Goal: Navigation & Orientation: Find specific page/section

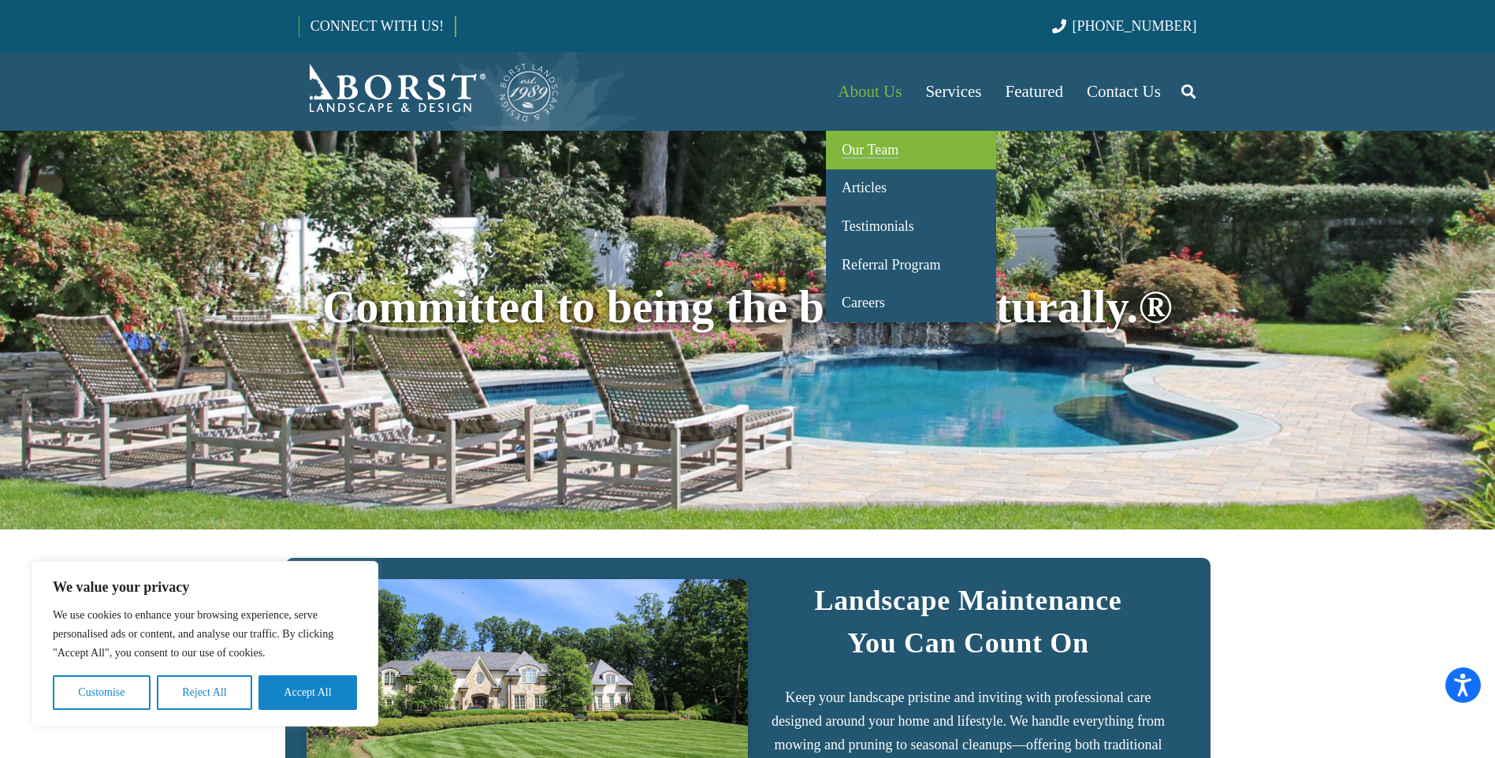
click at [862, 143] on span "Our Team" at bounding box center [870, 150] width 57 height 16
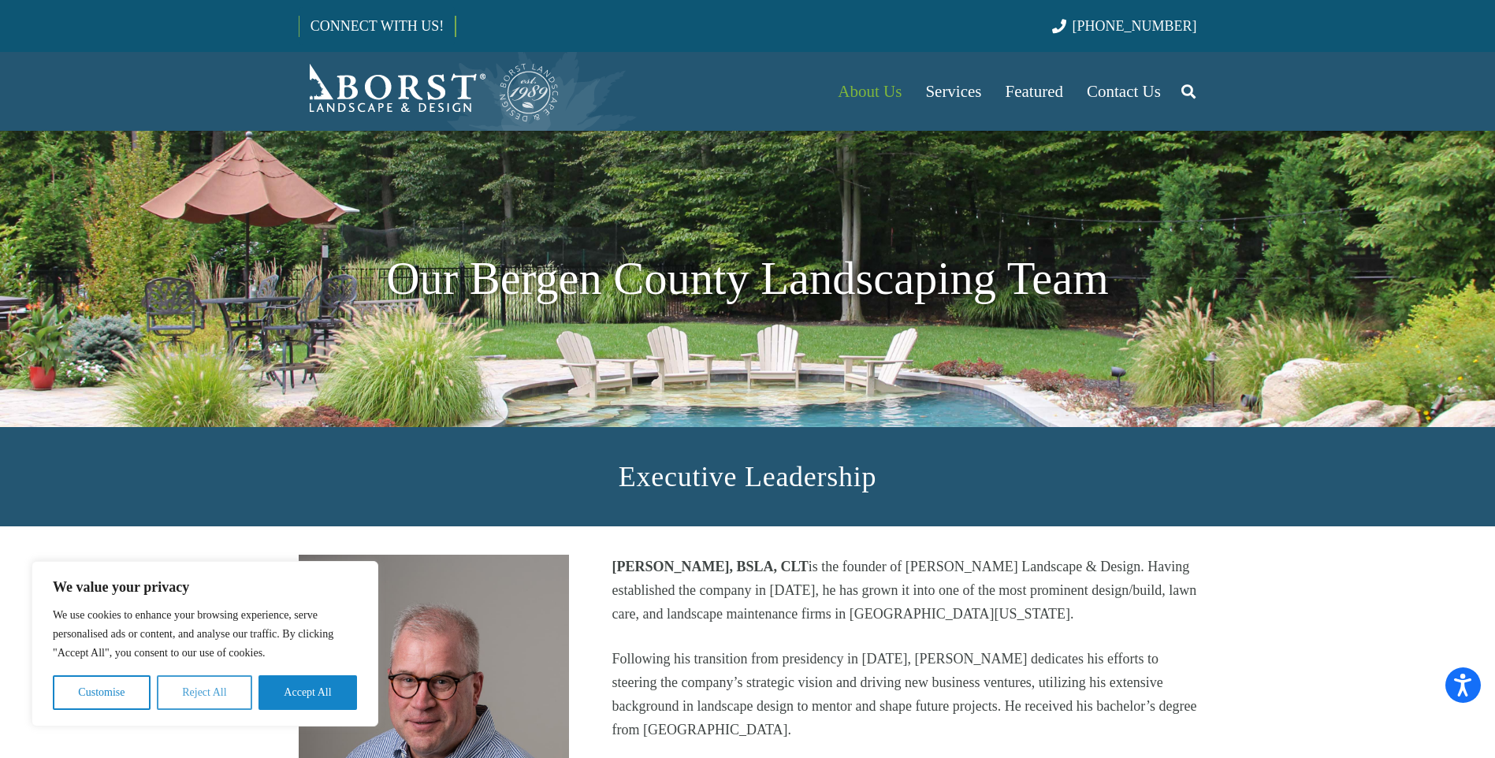
click at [200, 695] on button "Reject All" at bounding box center [204, 693] width 95 height 35
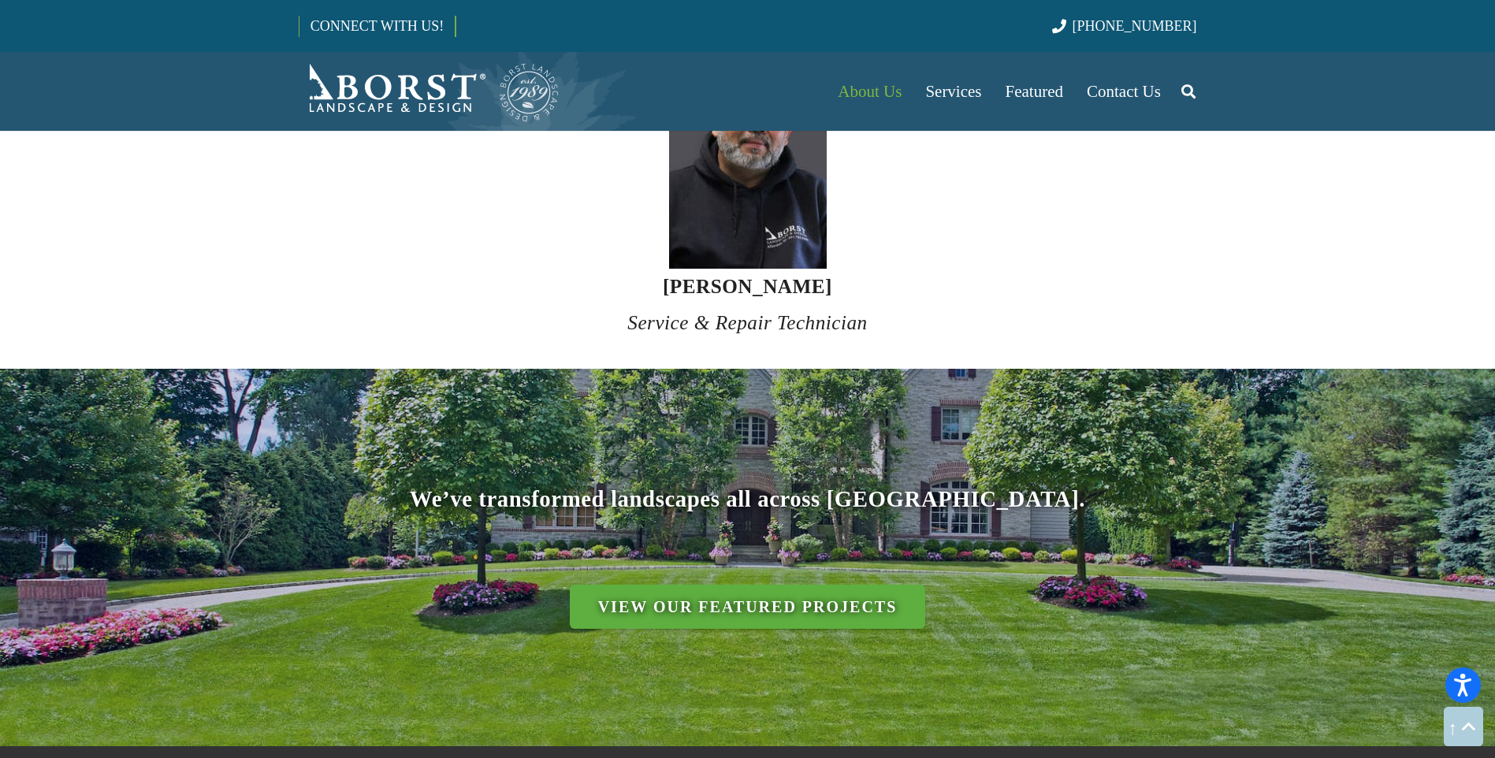
scroll to position [6464, 0]
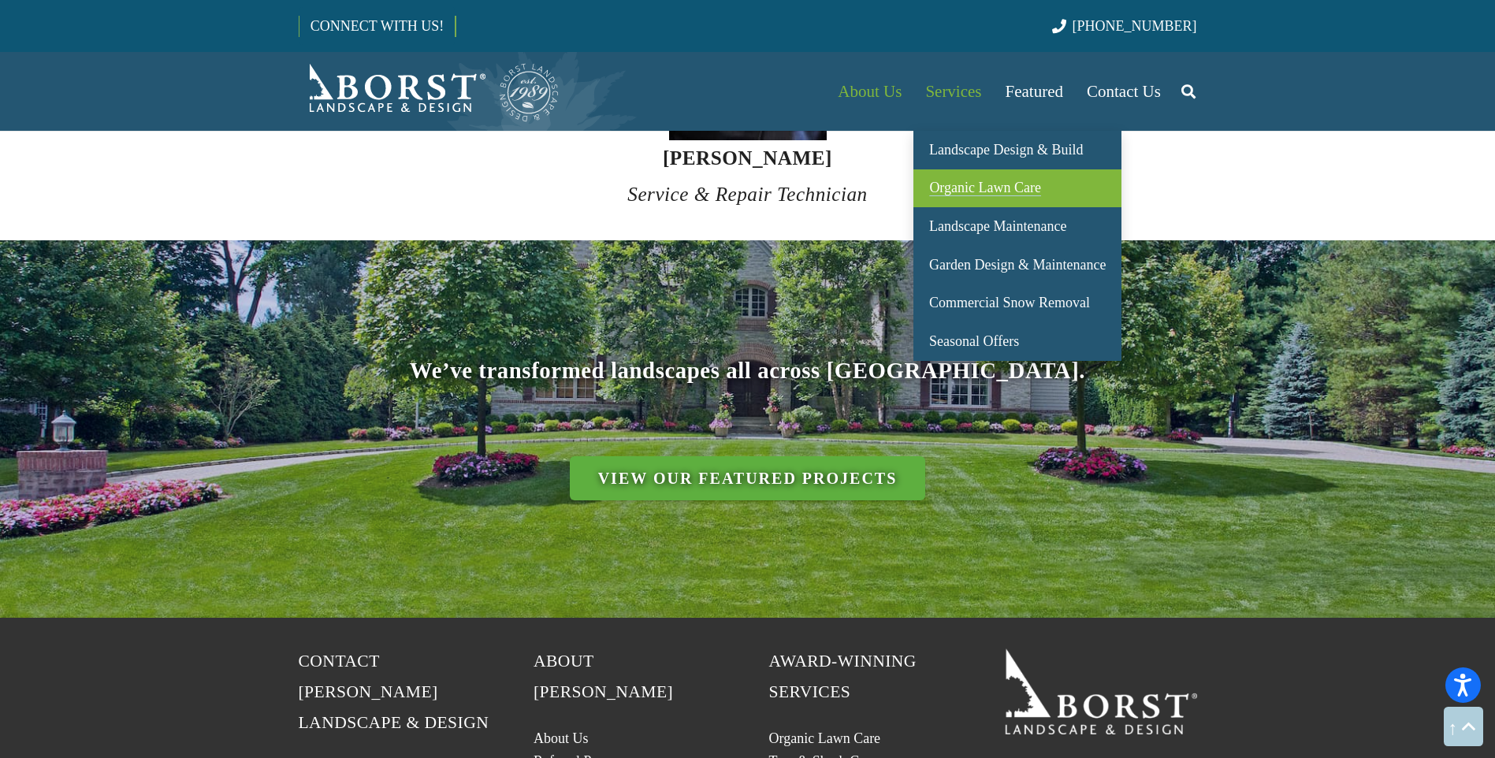
click at [953, 181] on span "Organic Lawn Care" at bounding box center [985, 188] width 112 height 16
